Goal: Task Accomplishment & Management: Use online tool/utility

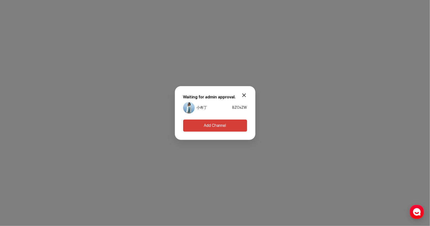
click at [234, 126] on button "Add Channel" at bounding box center [215, 126] width 64 height 12
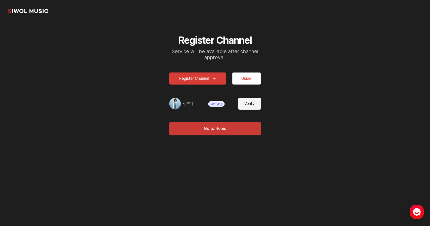
drag, startPoint x: 0, startPoint y: 0, endPoint x: 95, endPoint y: 68, distance: 116.8
